Goal: Find specific page/section

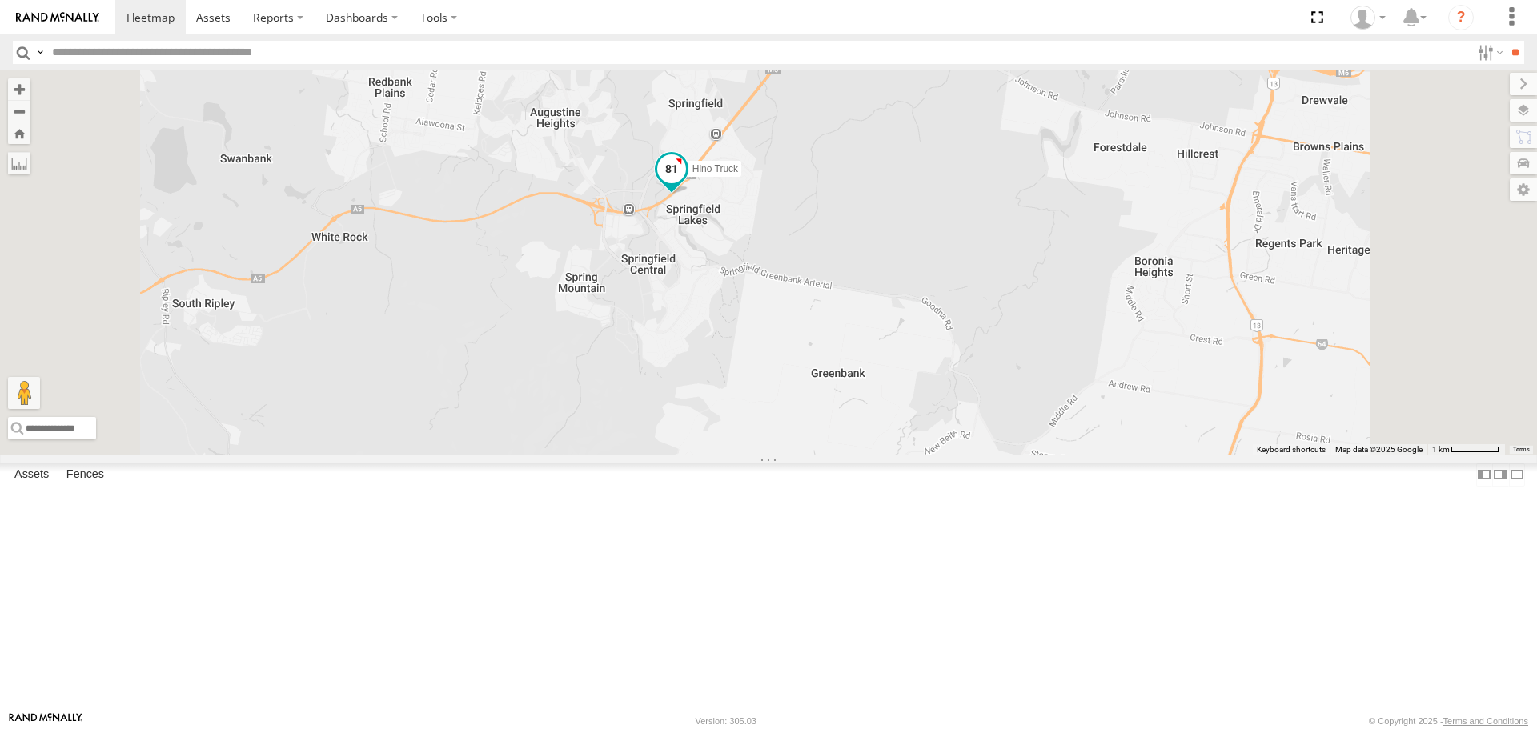
click at [686, 183] on span at bounding box center [671, 168] width 29 height 29
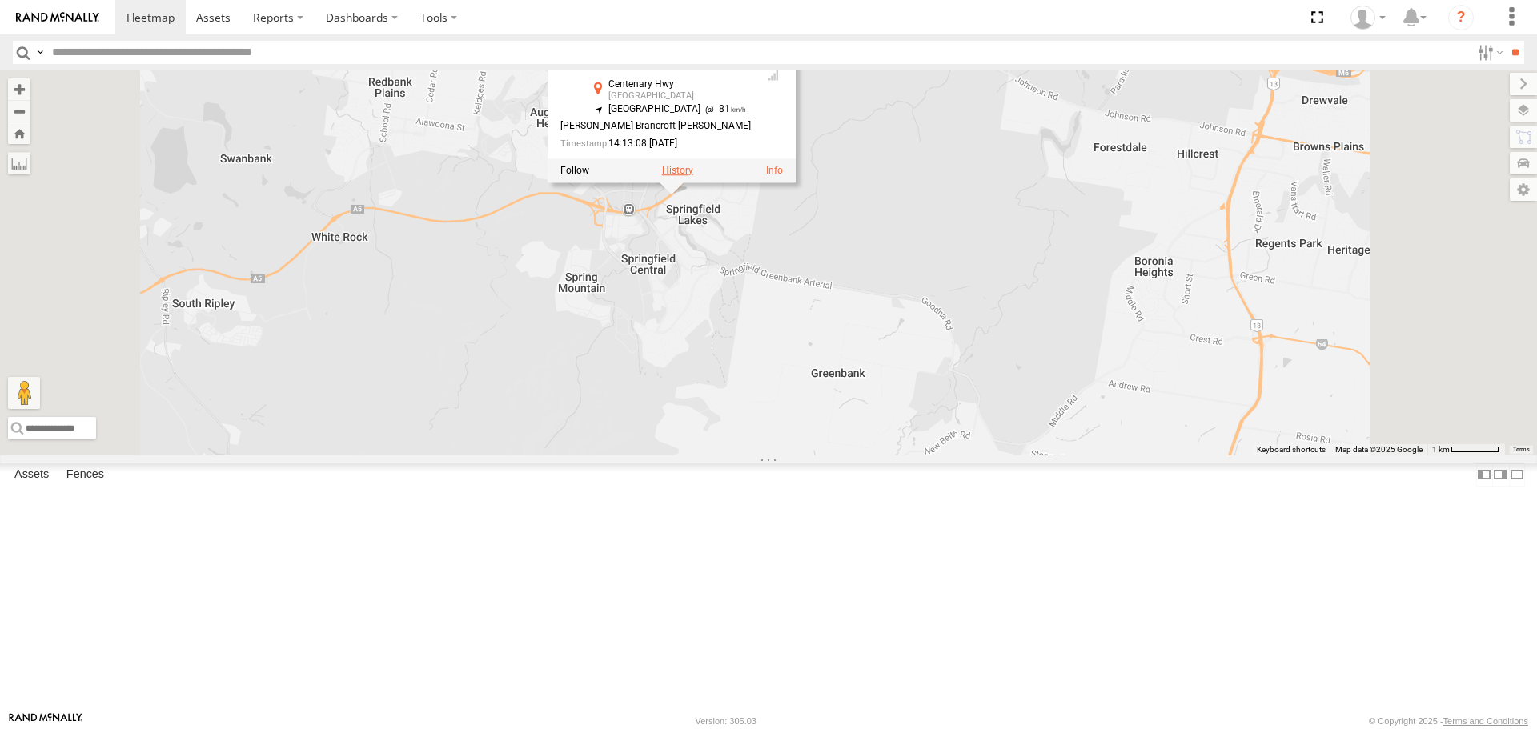
click at [693, 176] on label at bounding box center [677, 170] width 31 height 11
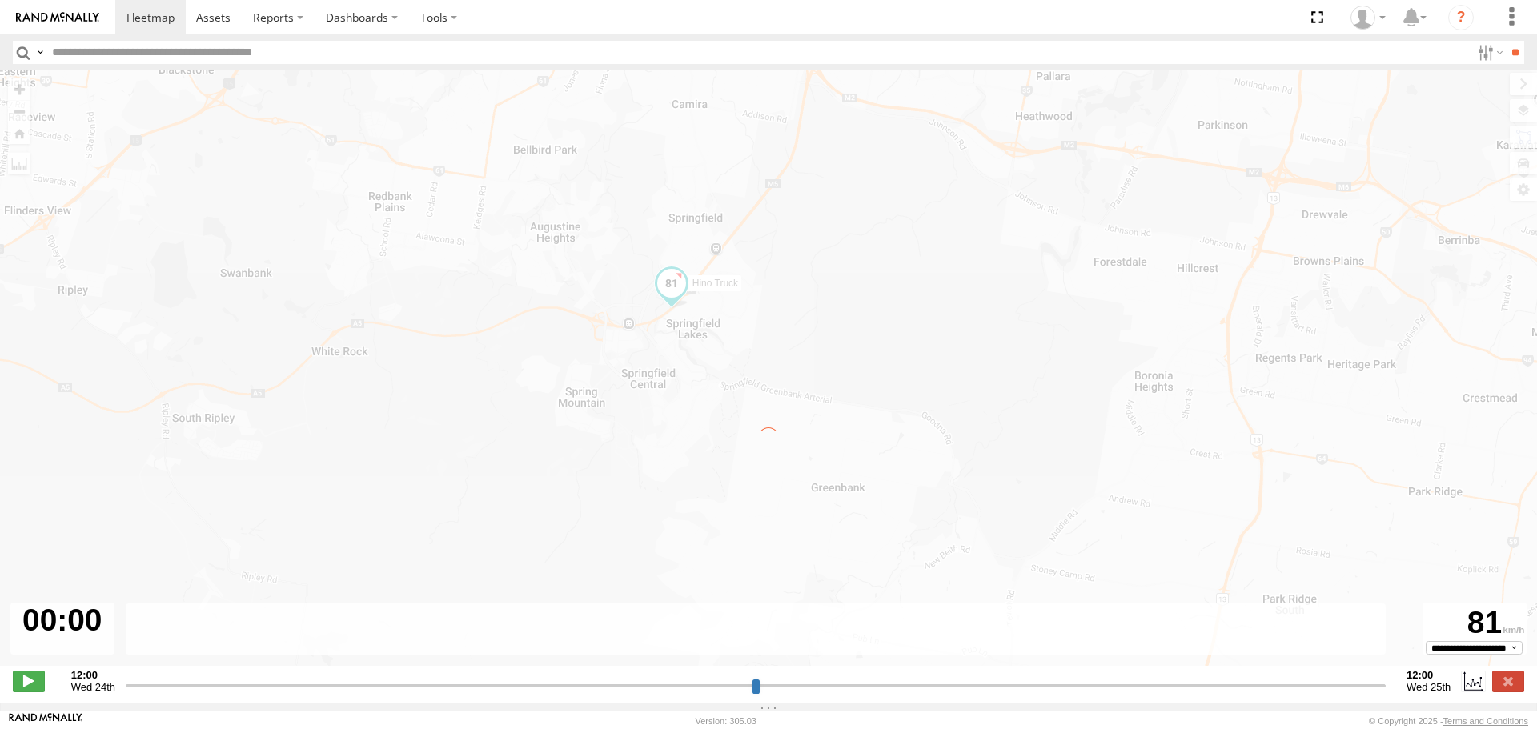
type input "**********"
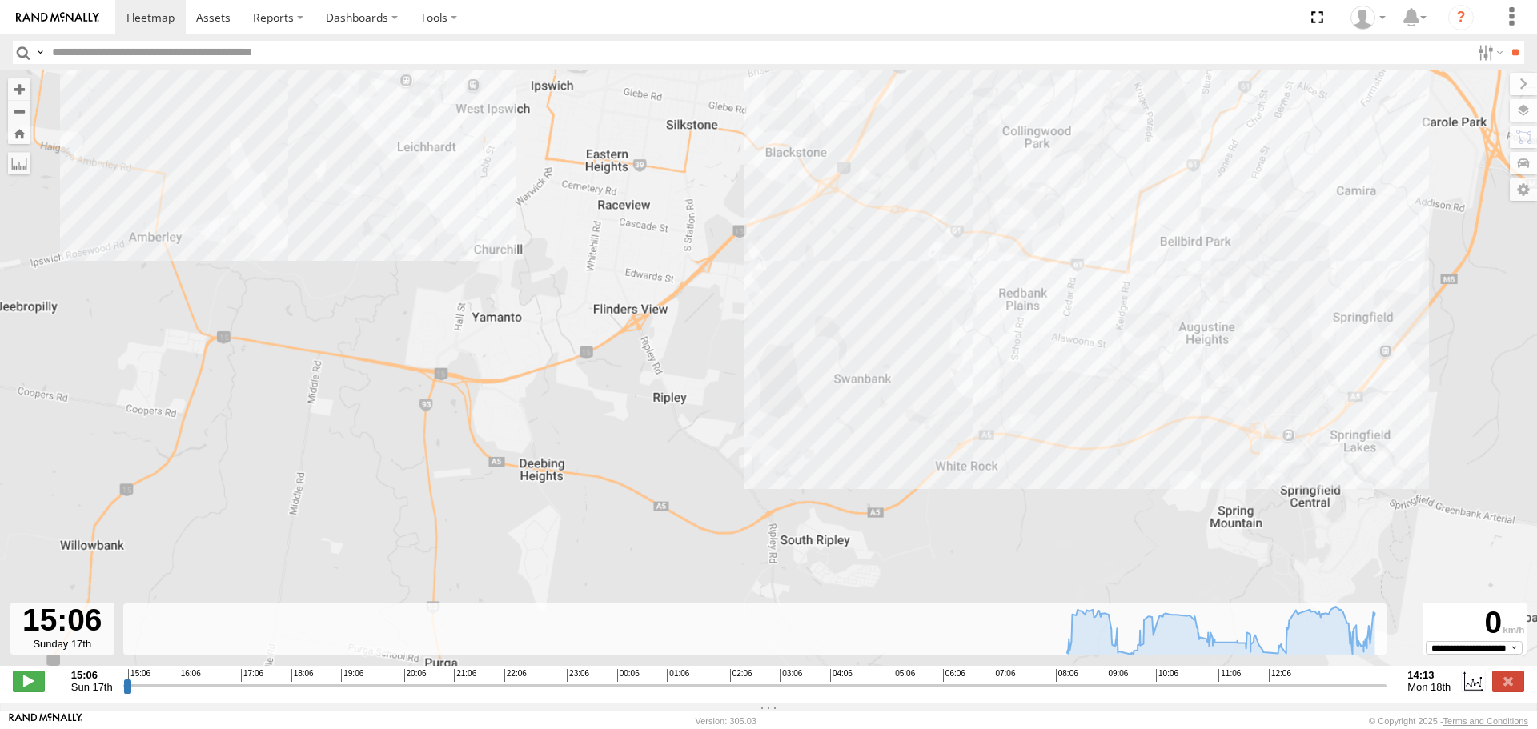
drag, startPoint x: 1354, startPoint y: 452, endPoint x: 1004, endPoint y: 371, distance: 359.2
click at [1004, 371] on div "Hino Truck 11:17 Mon 12:13 Mon" at bounding box center [768, 376] width 1537 height 612
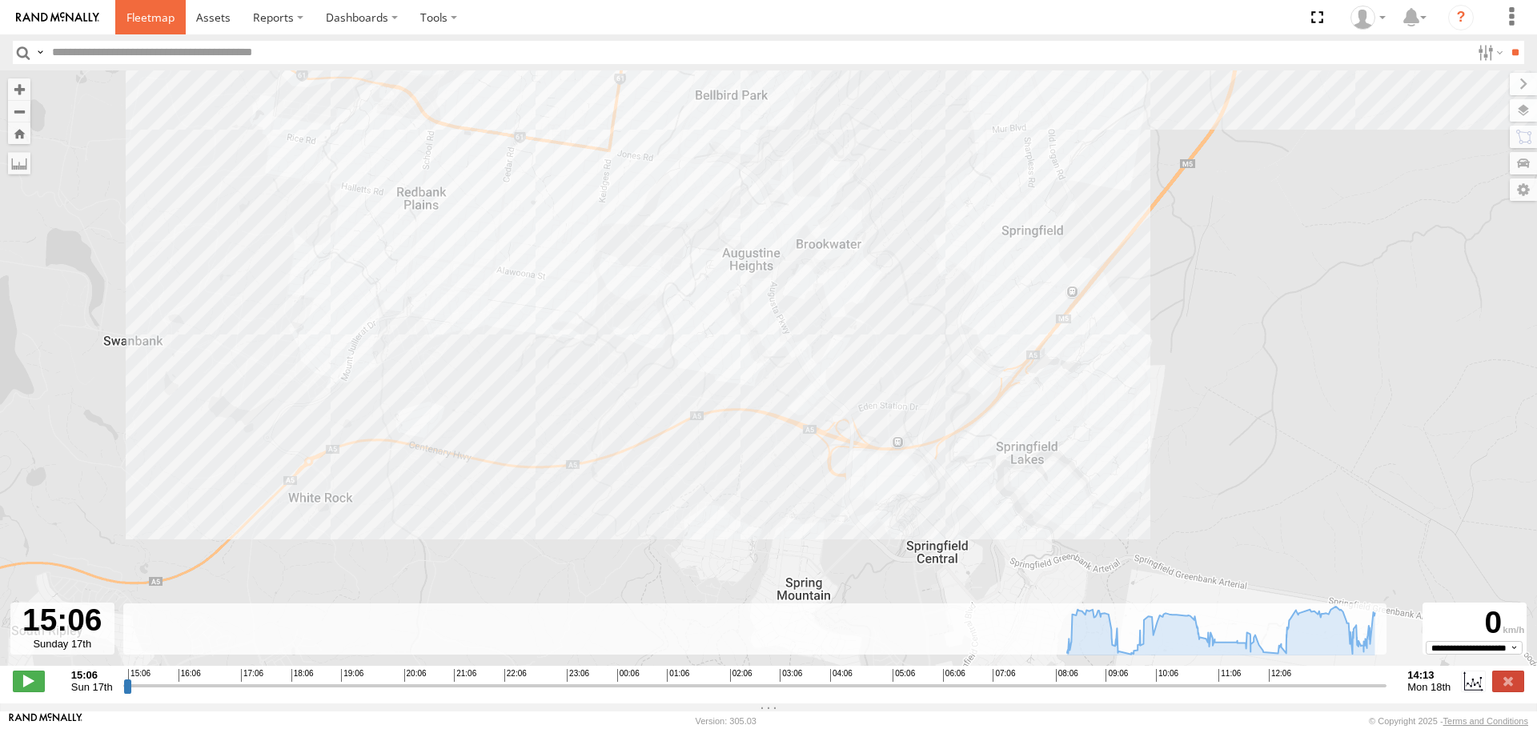
click at [118, 12] on link at bounding box center [150, 17] width 70 height 34
